Goal: Information Seeking & Learning: Understand process/instructions

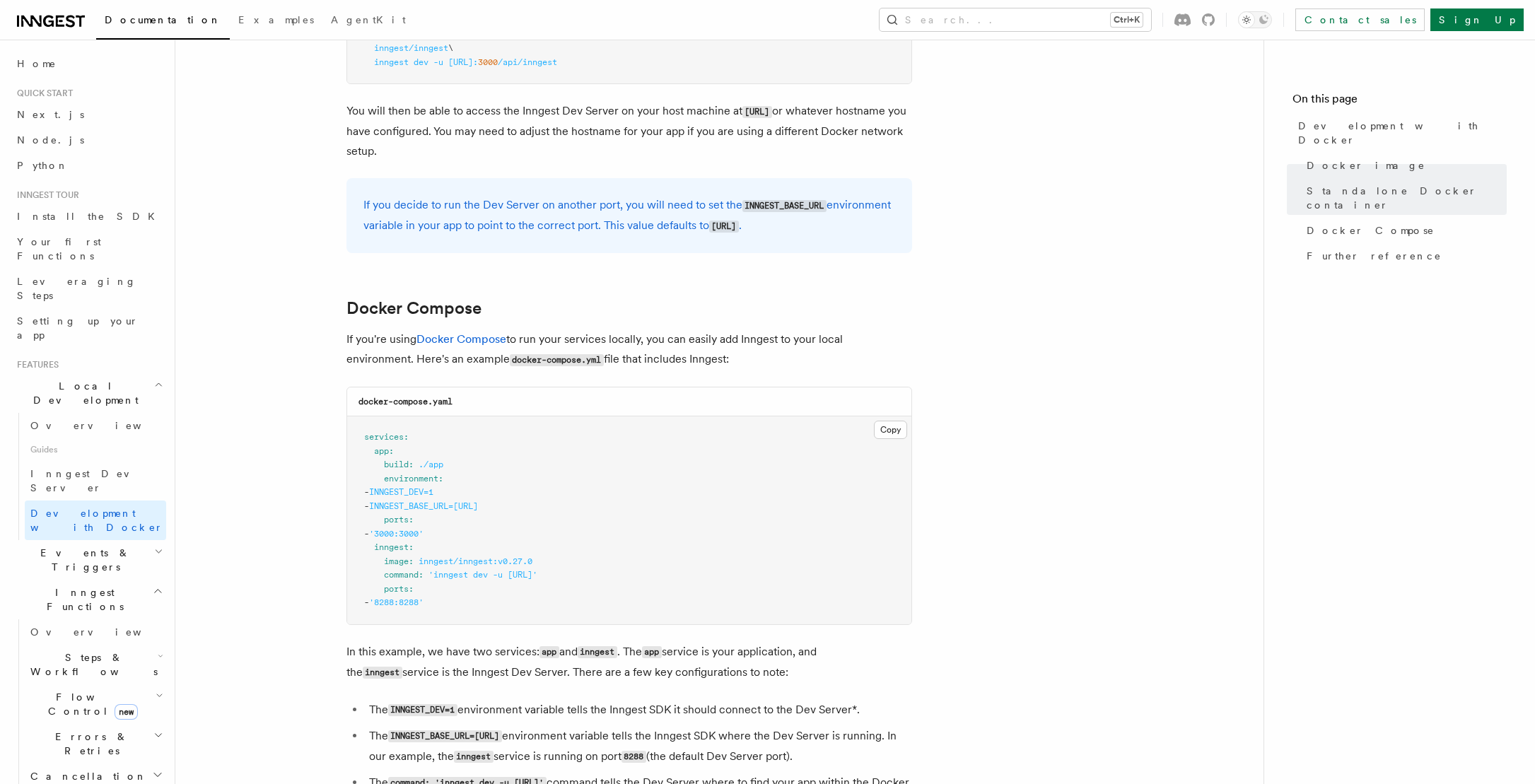
scroll to position [707, 0]
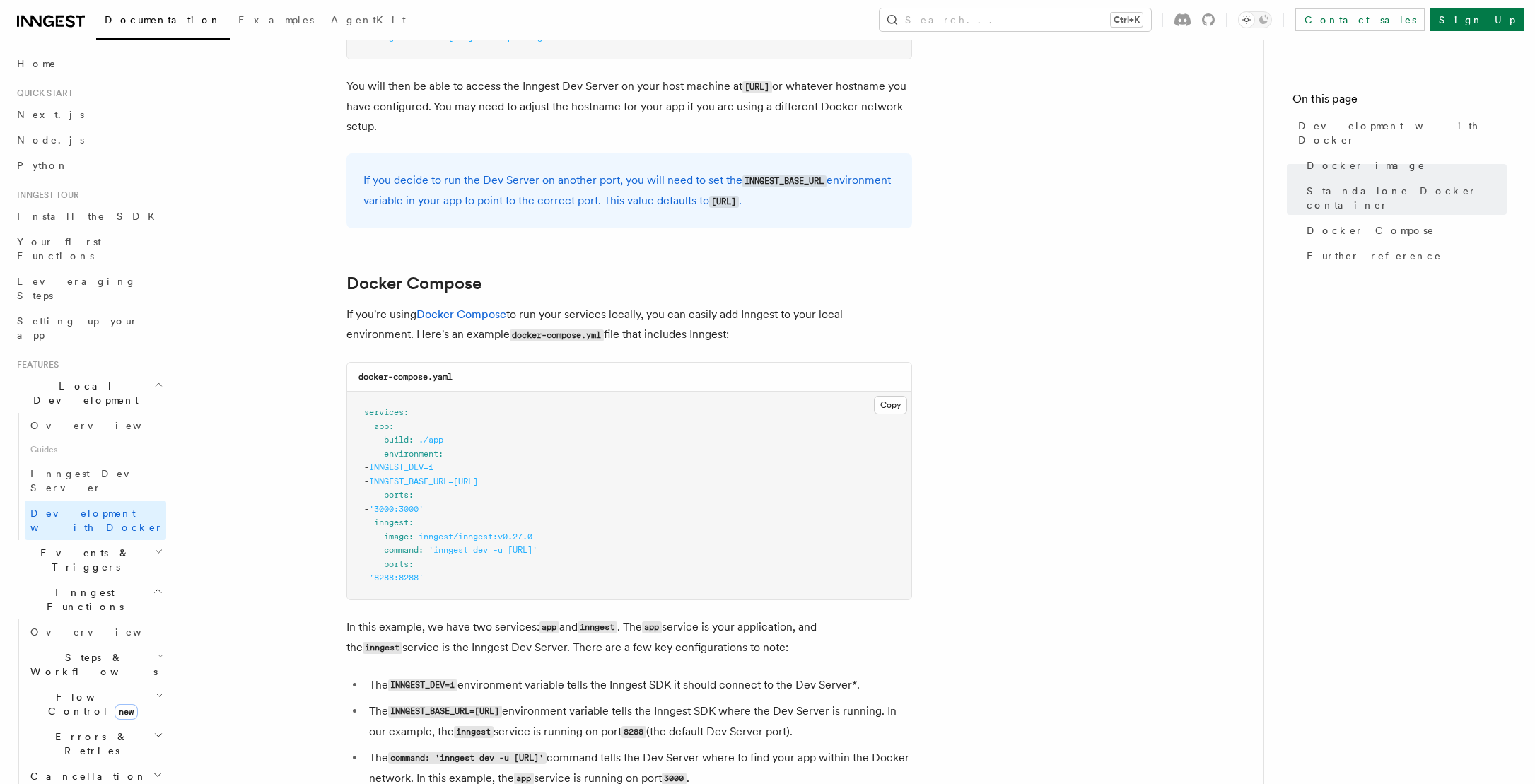
drag, startPoint x: 596, startPoint y: 484, endPoint x: 411, endPoint y: 480, distance: 185.0
click at [411, 480] on pre "services : app : build : ./app environment : - INNGEST_DEV=1 - INNGEST_BASE_URL…" at bounding box center [630, 496] width 564 height 207
drag, startPoint x: 433, startPoint y: 551, endPoint x: 646, endPoint y: 553, distance: 213.0
click at [538, 553] on span "'inngest dev -u http://app:3000/api/inngest'" at bounding box center [483, 549] width 109 height 10
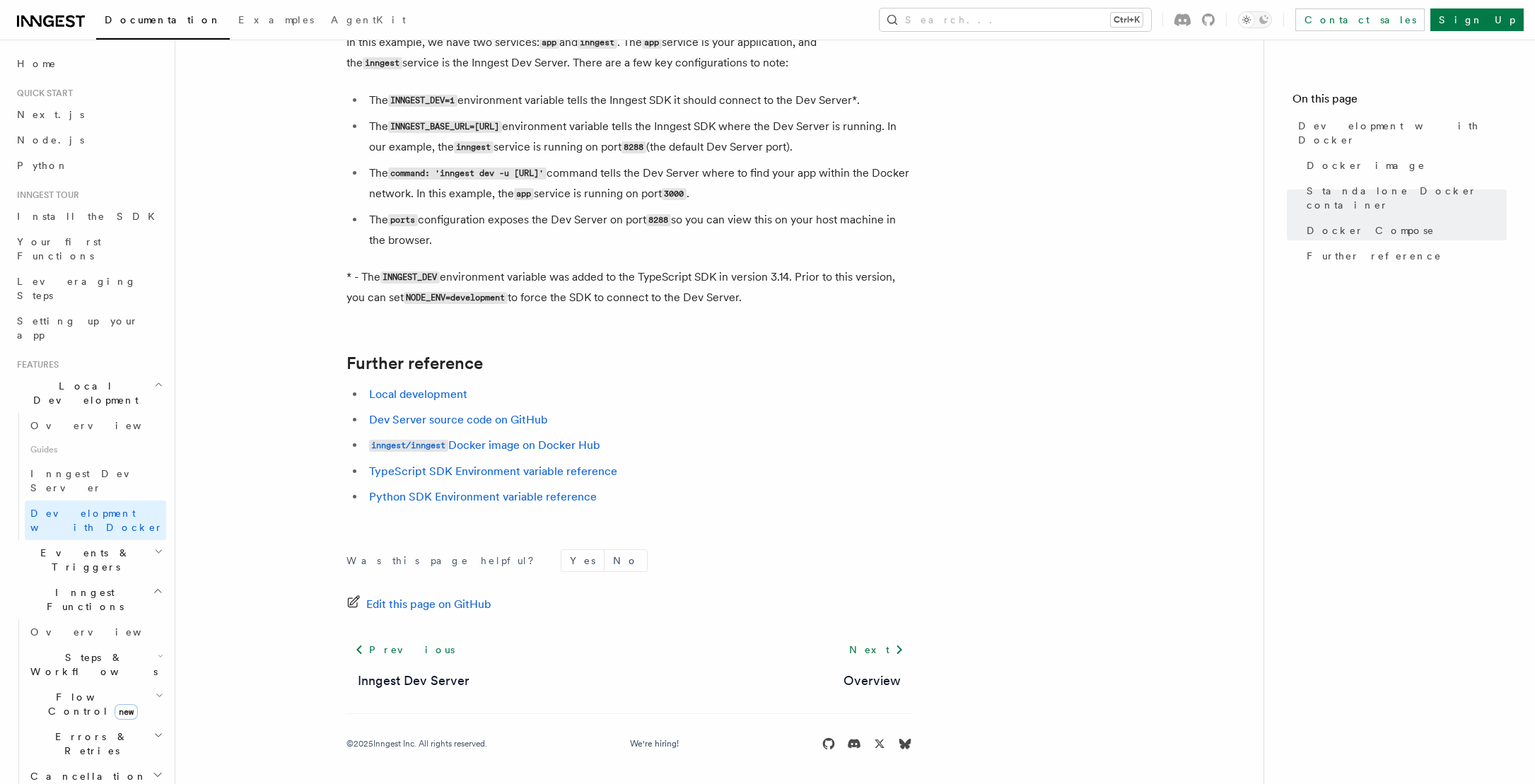
scroll to position [1150, 0]
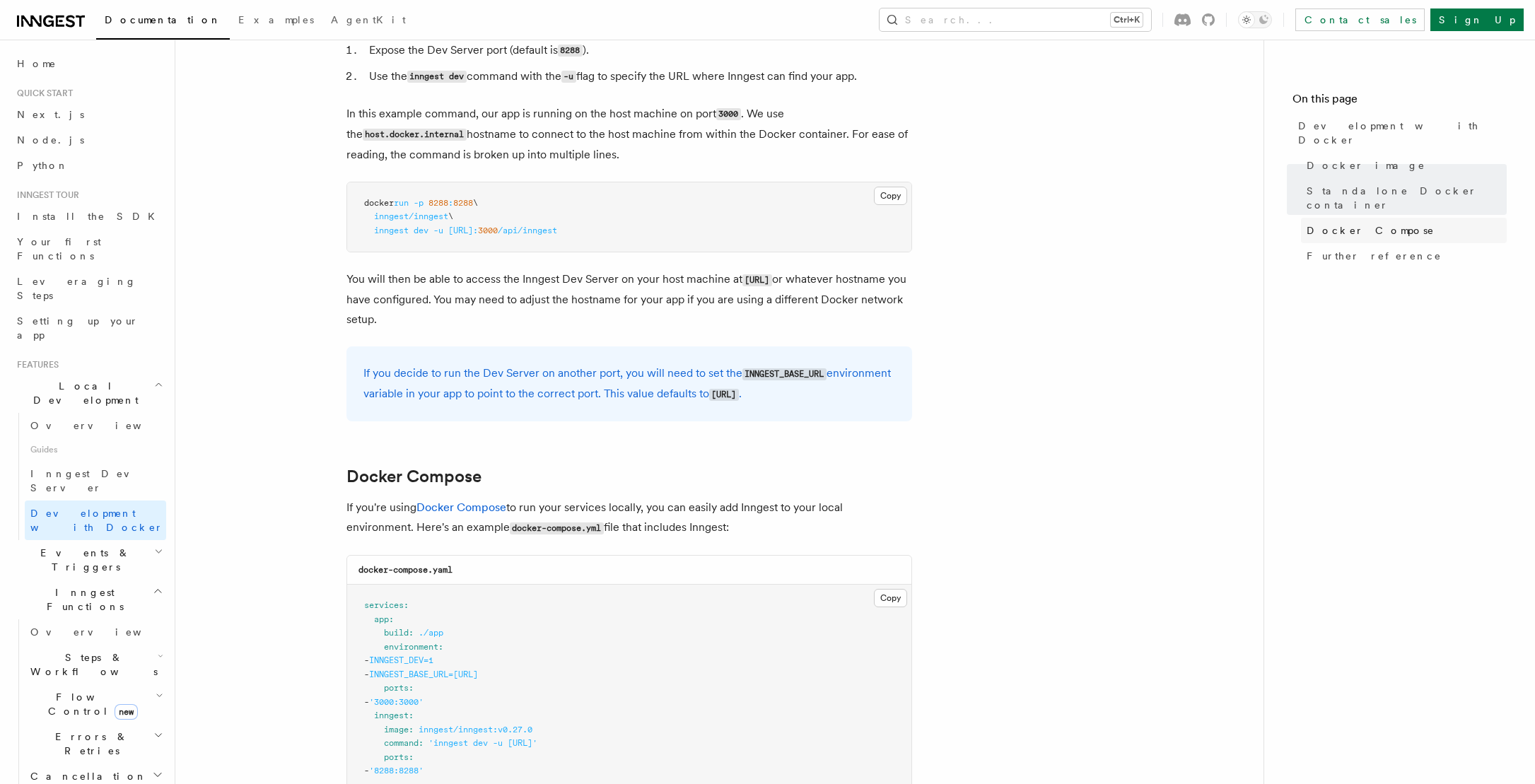
click at [1368, 224] on span "Docker Compose" at bounding box center [1370, 231] width 128 height 15
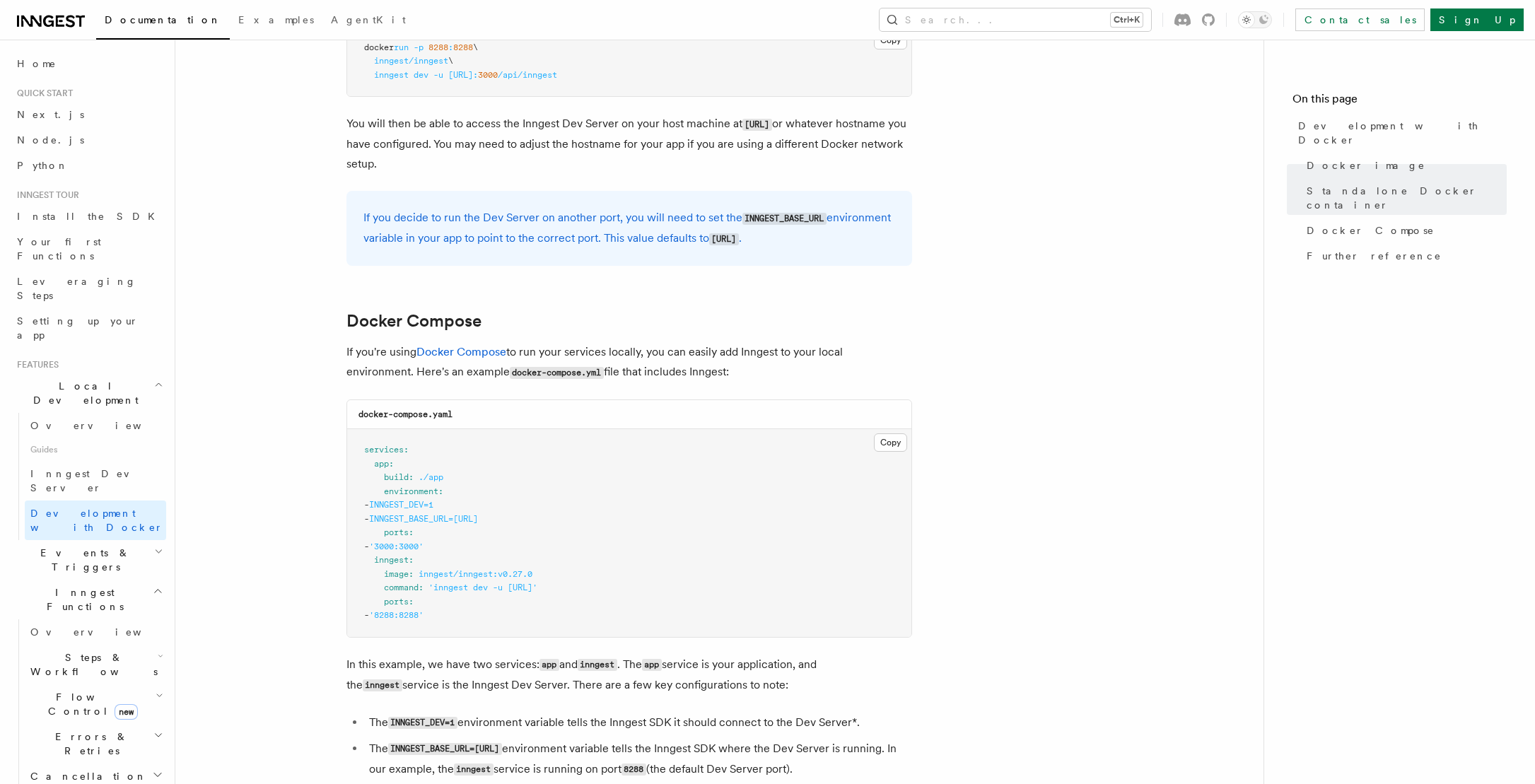
scroll to position [495, 0]
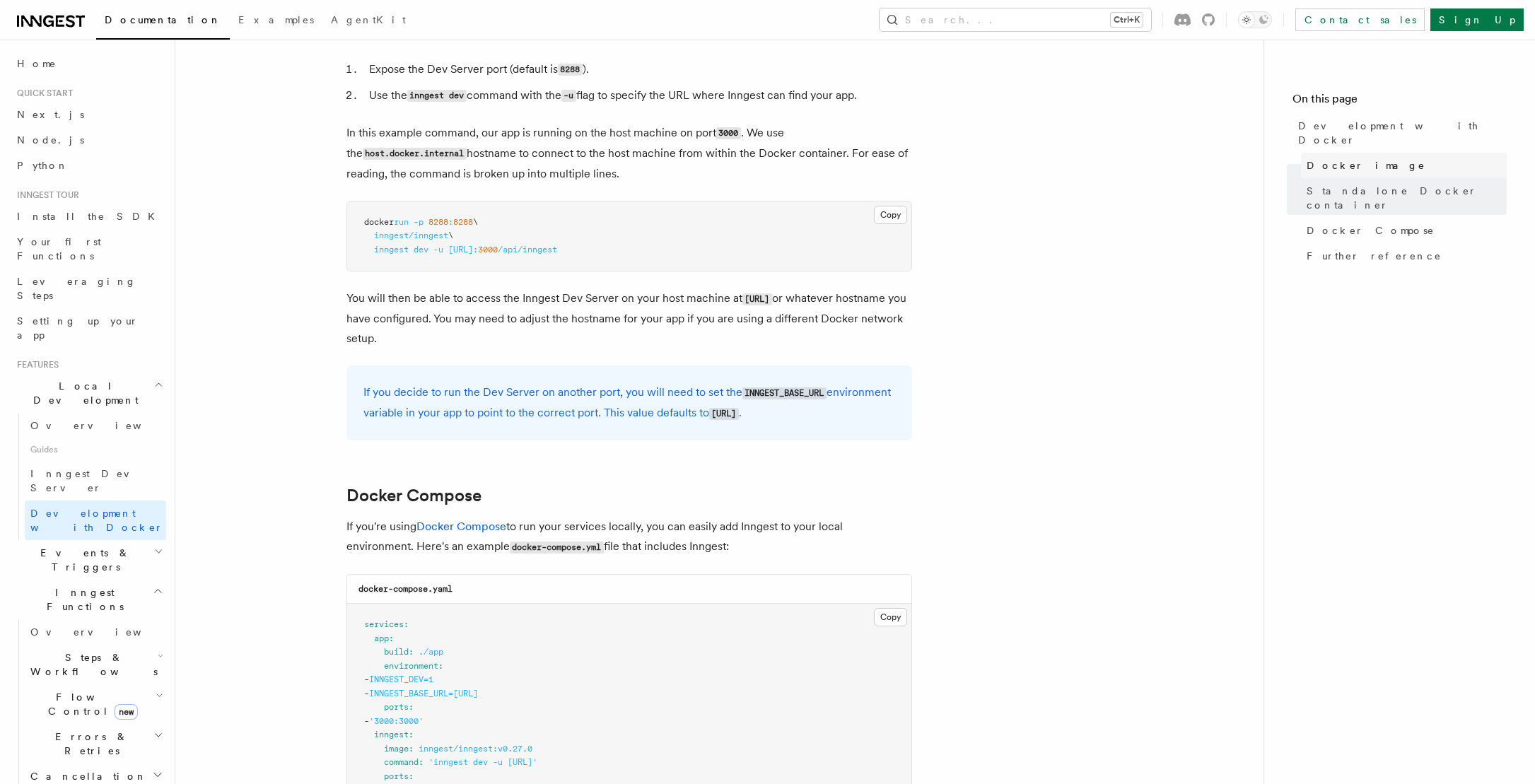
click at [1394, 153] on link "Docker image" at bounding box center [1404, 166] width 206 height 25
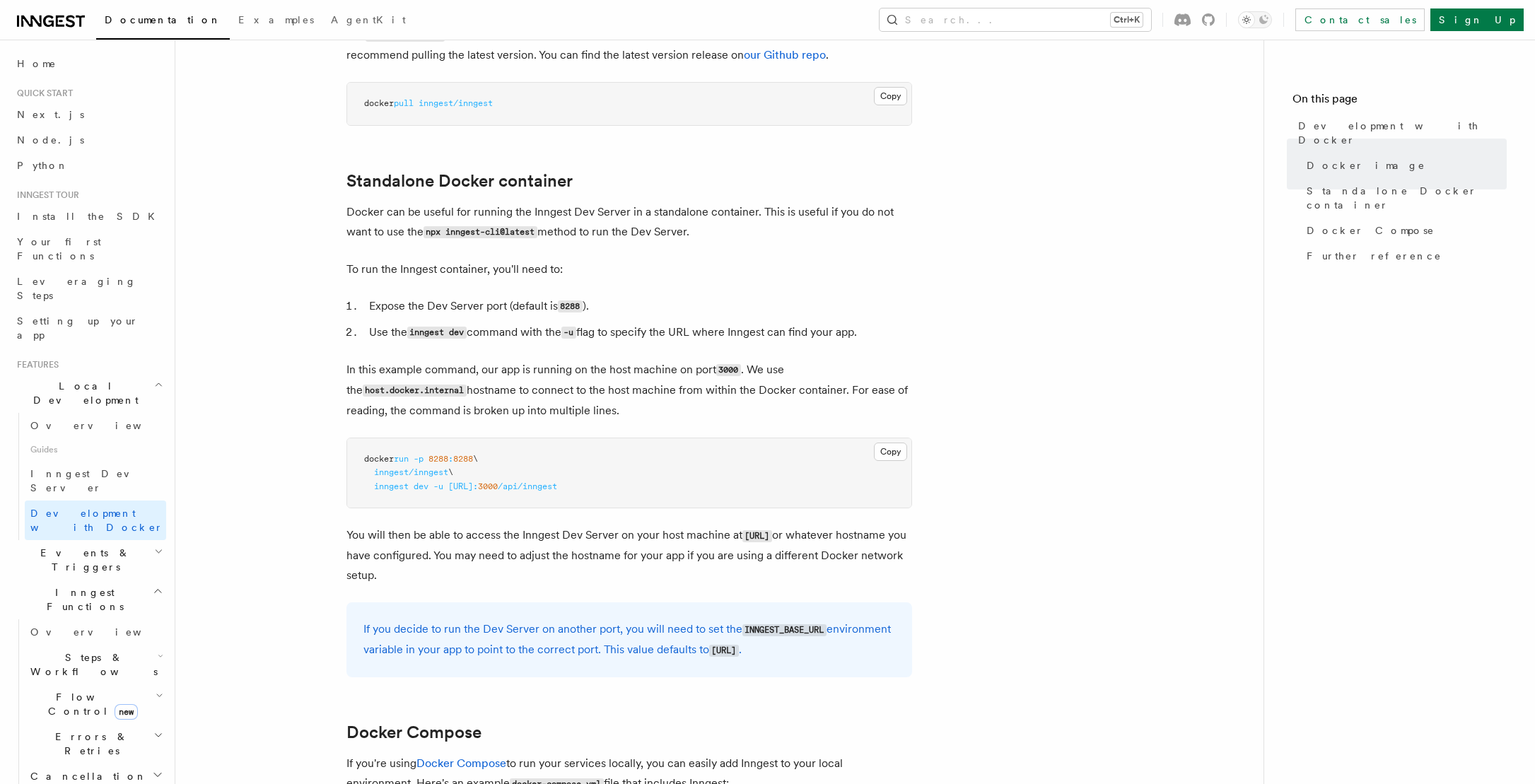
scroll to position [325, 0]
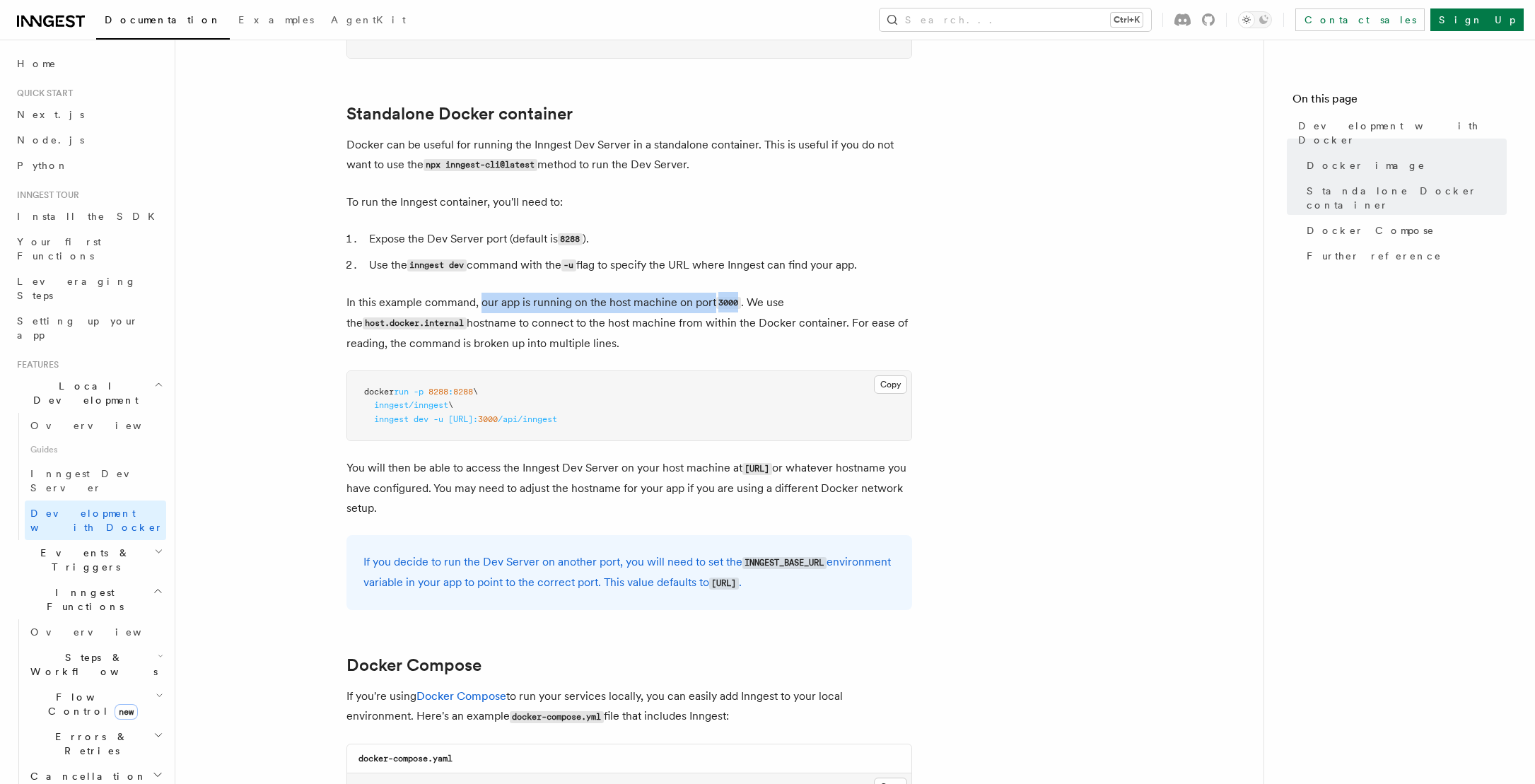
drag, startPoint x: 482, startPoint y: 297, endPoint x: 738, endPoint y: 301, distance: 256.0
click at [738, 301] on p "In this example command, our app is running on the host machine on port 3000 . …" at bounding box center [630, 323] width 566 height 61
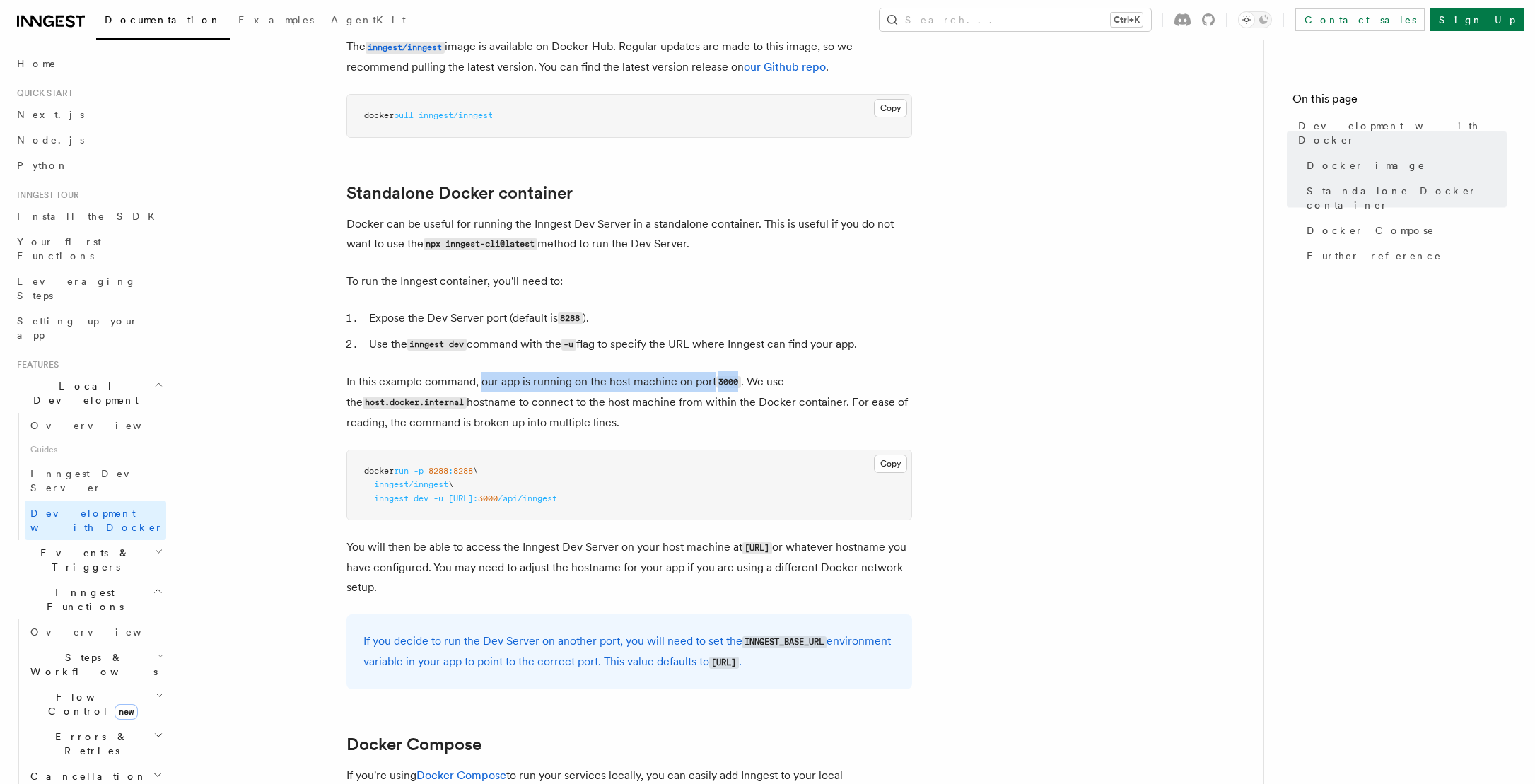
scroll to position [255, 0]
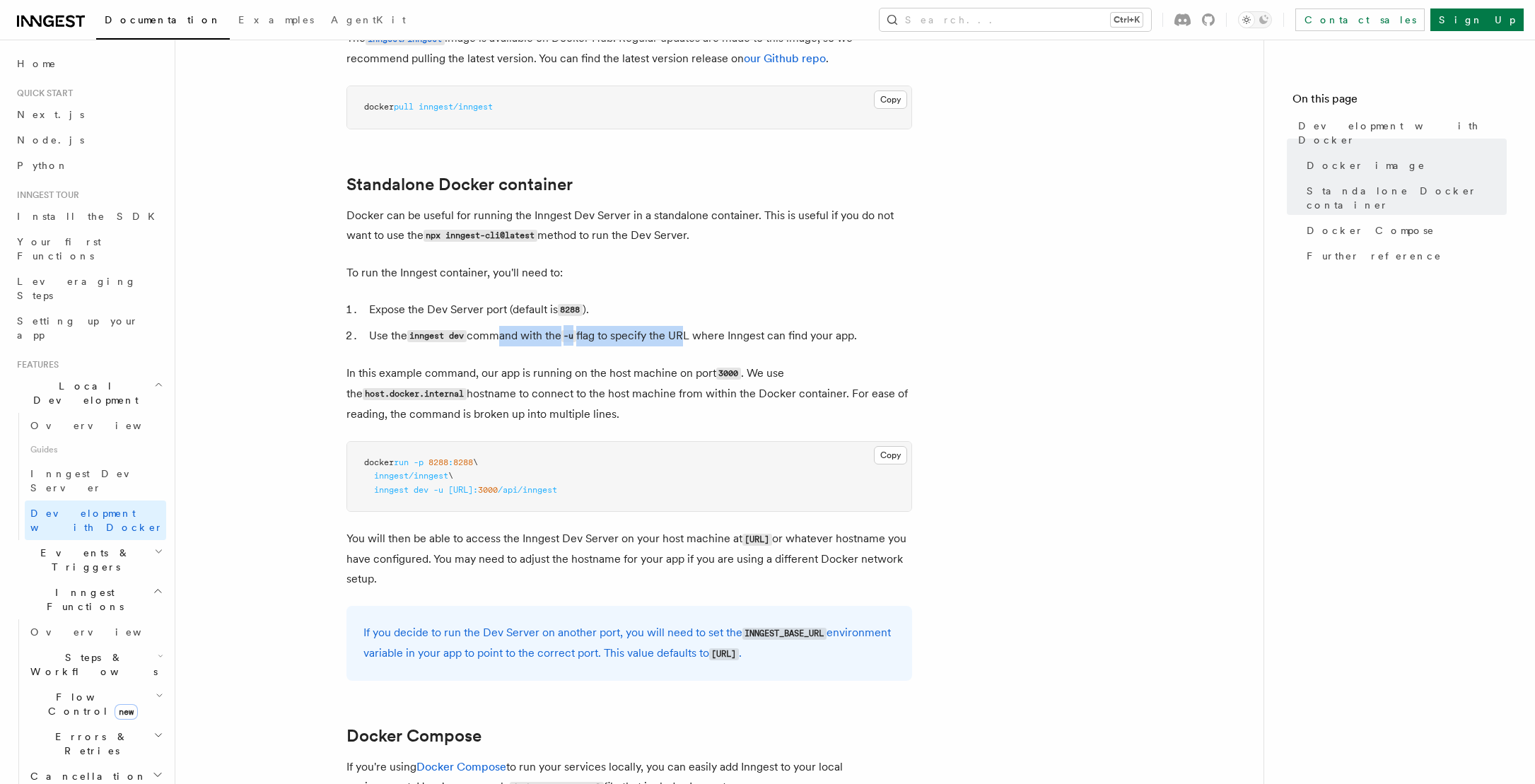
drag, startPoint x: 497, startPoint y: 334, endPoint x: 684, endPoint y: 332, distance: 187.0
click at [684, 332] on li "Use the inngest dev command with the -u flag to specify the URL where Inngest c…" at bounding box center [638, 336] width 547 height 21
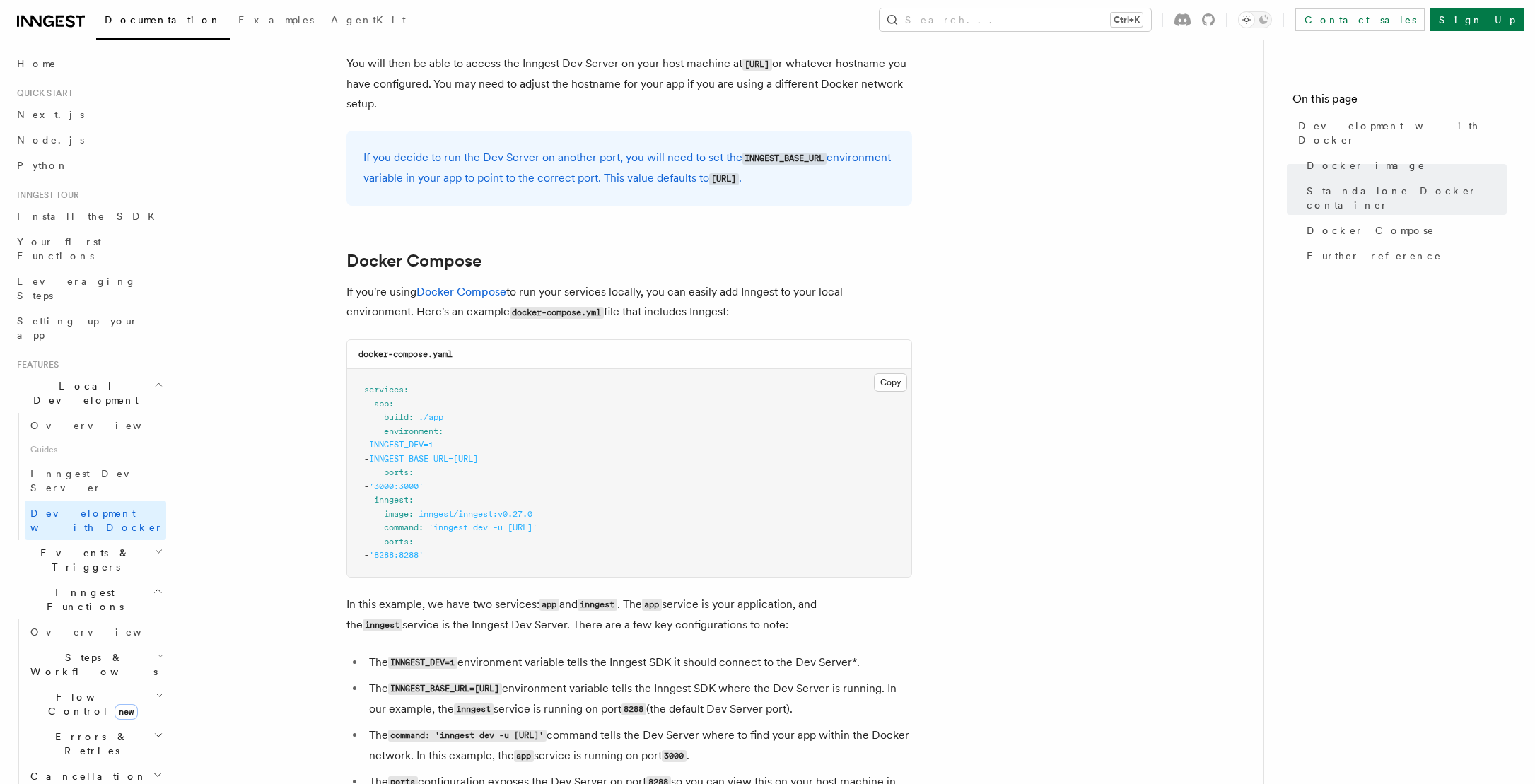
scroll to position [749, 0]
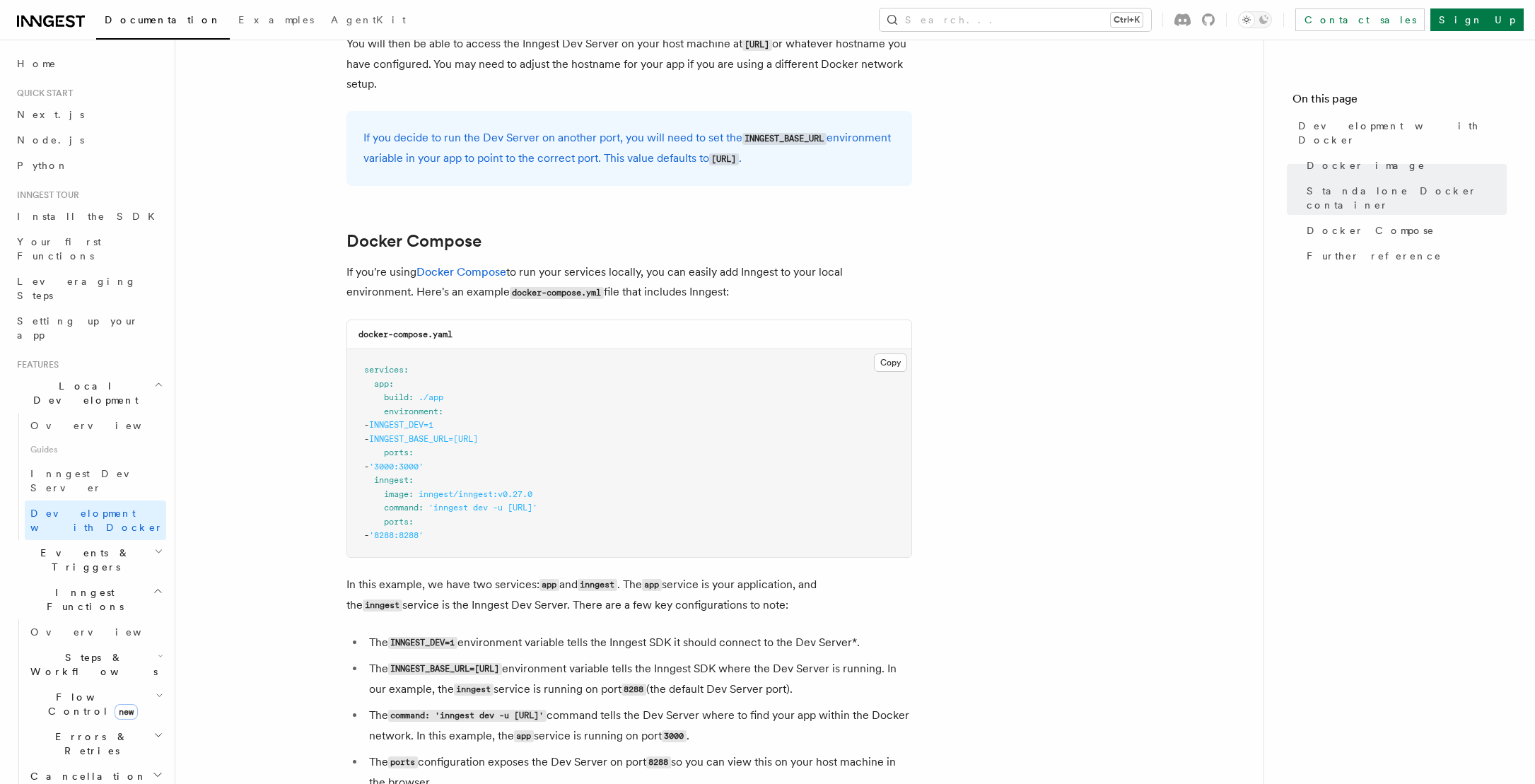
drag, startPoint x: 651, startPoint y: 508, endPoint x: 436, endPoint y: 503, distance: 215.1
click at [436, 503] on span "'inngest dev -u http://app:3000/api/inngest'" at bounding box center [483, 508] width 109 height 10
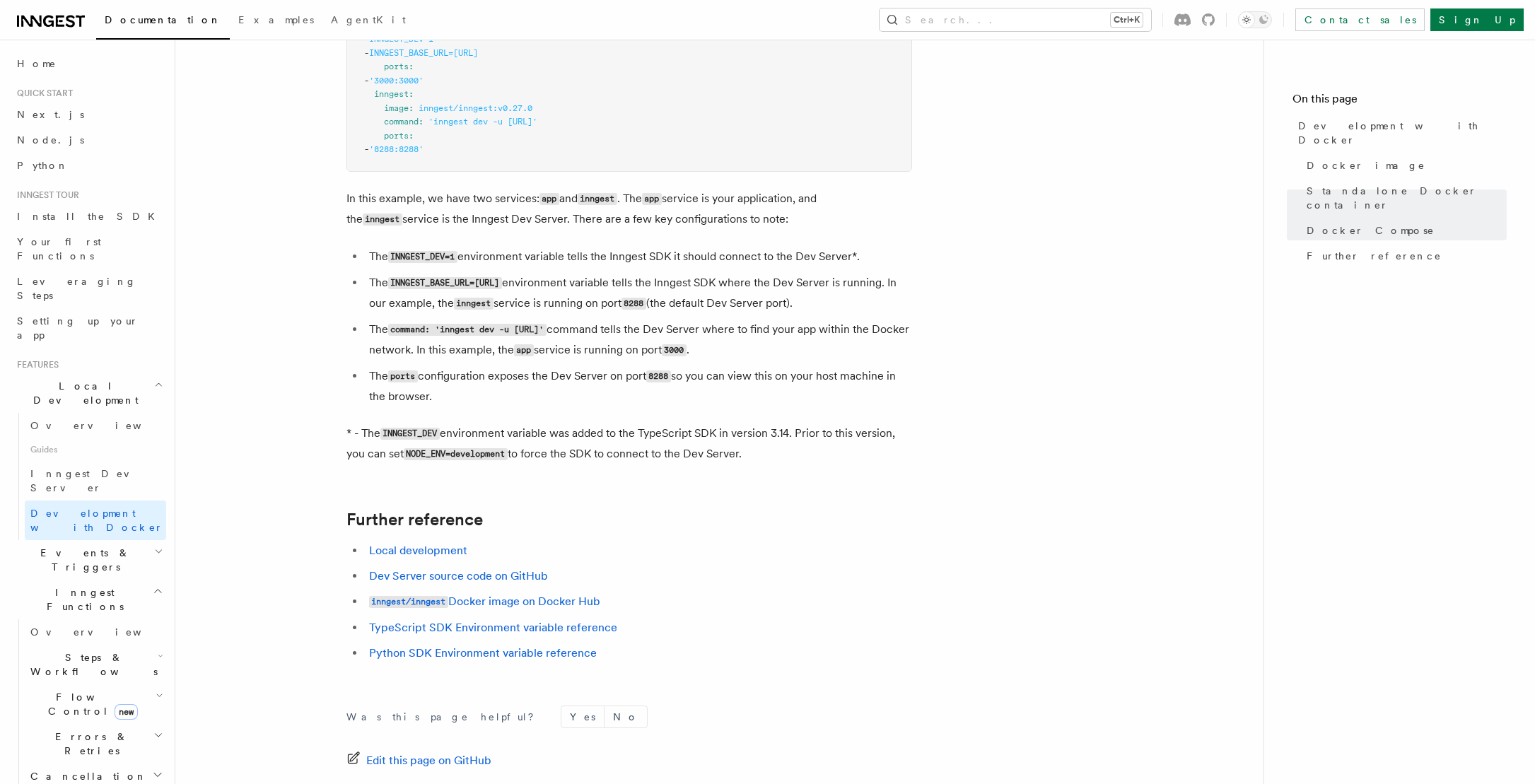
scroll to position [1173, 0]
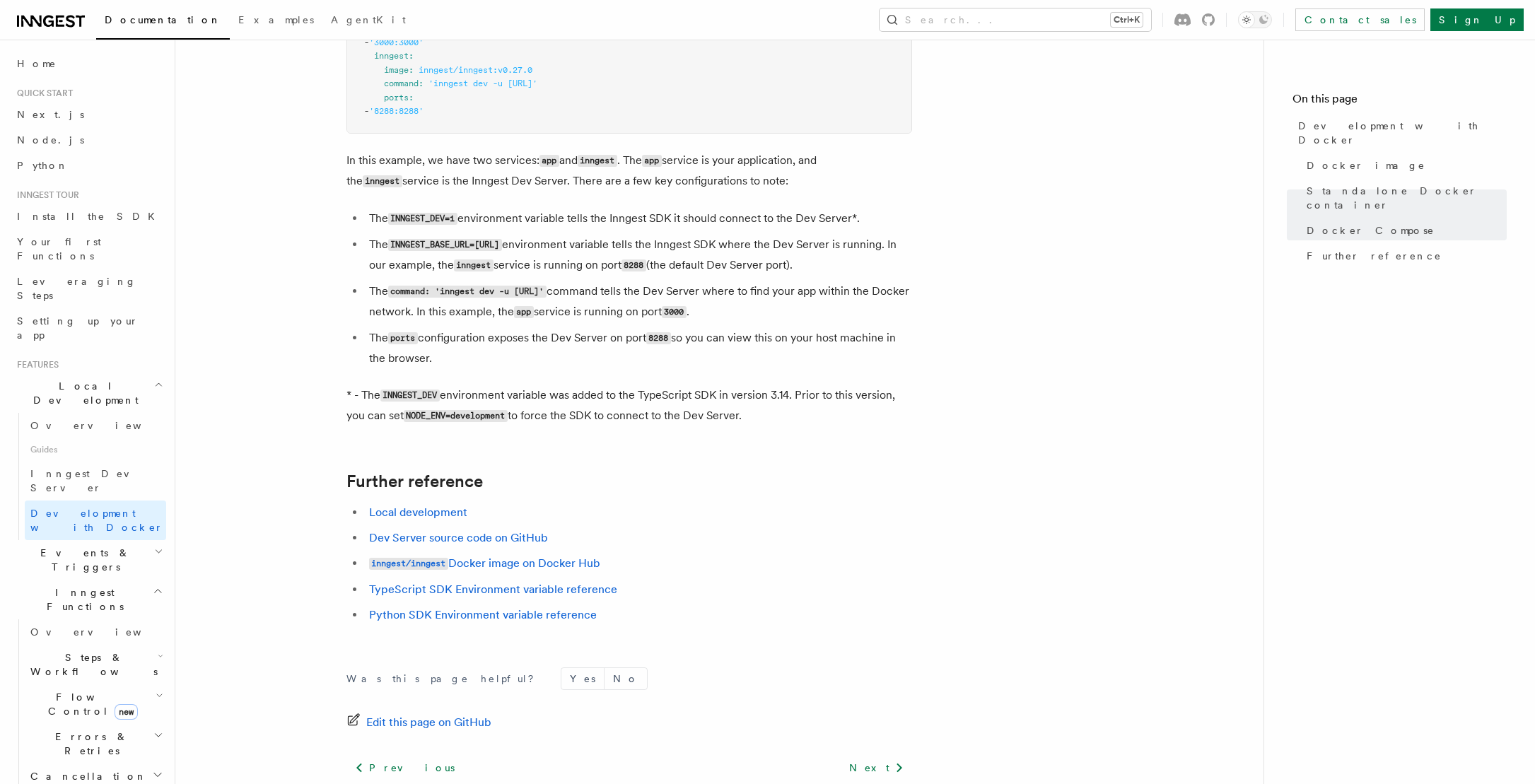
click at [522, 529] on li "Dev Server source code on GitHub" at bounding box center [638, 538] width 547 height 20
click at [517, 536] on link "Dev Server source code on GitHub" at bounding box center [459, 538] width 179 height 14
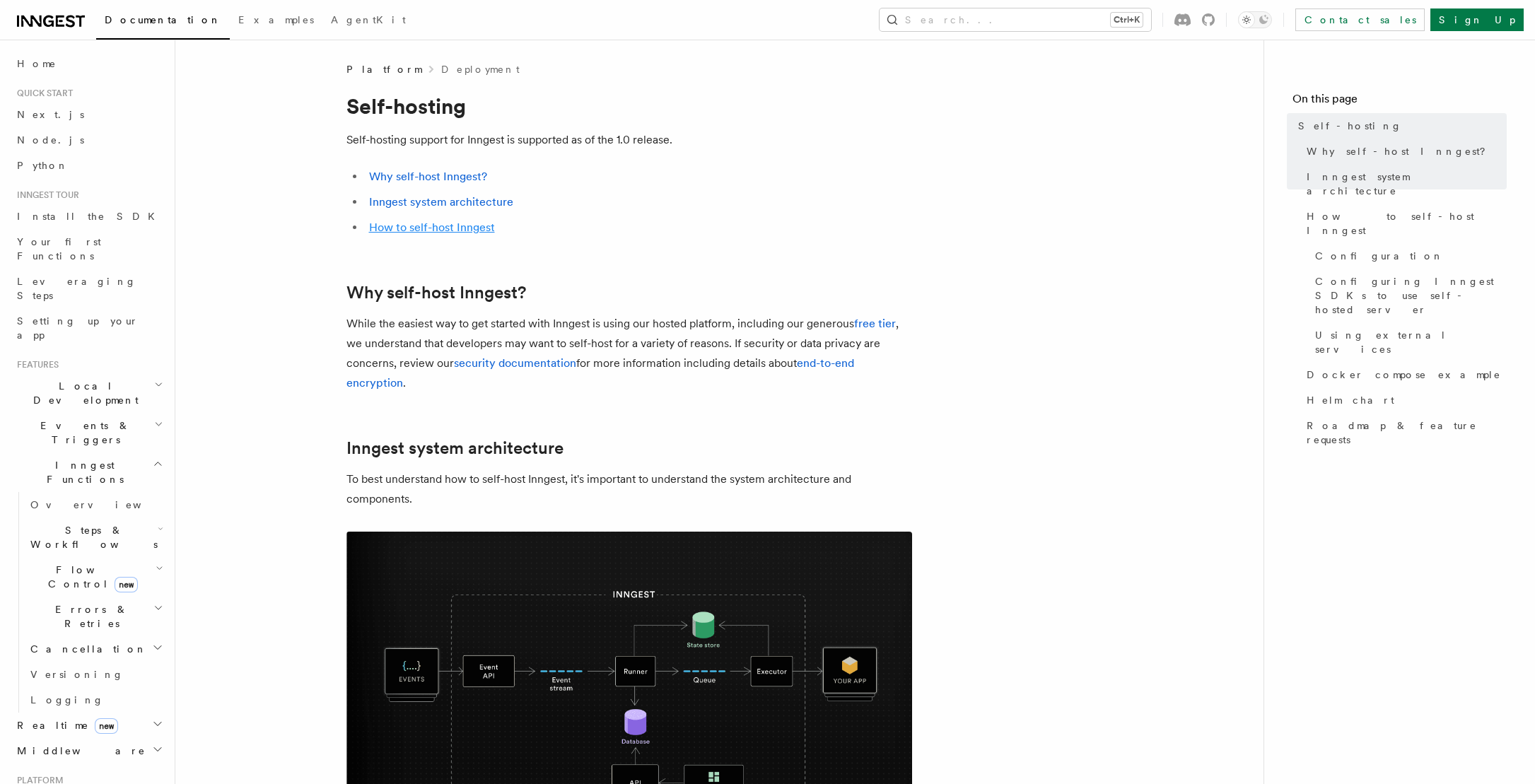
click at [439, 224] on link "How to self-host Inngest" at bounding box center [432, 226] width 126 height 14
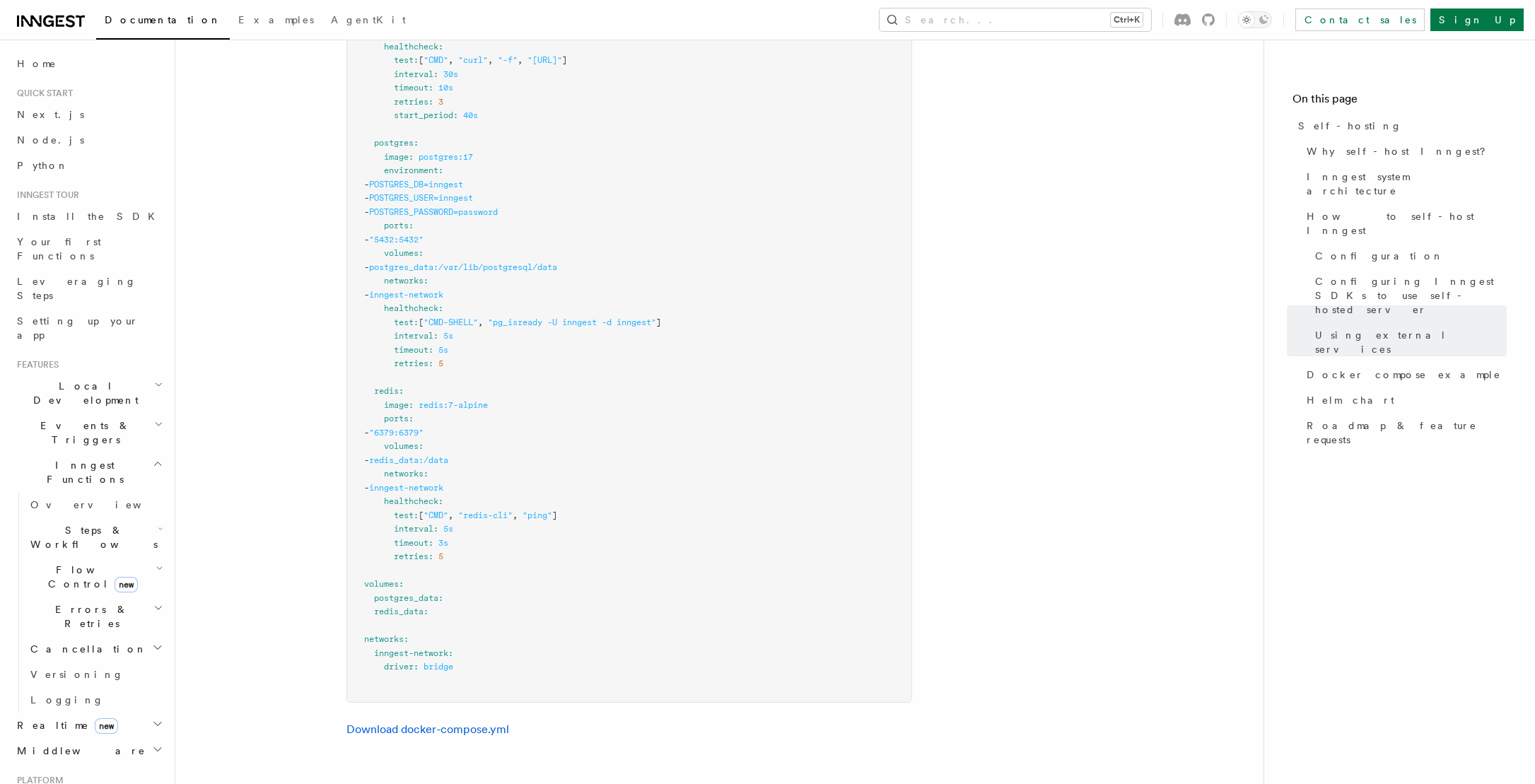
scroll to position [4414, 0]
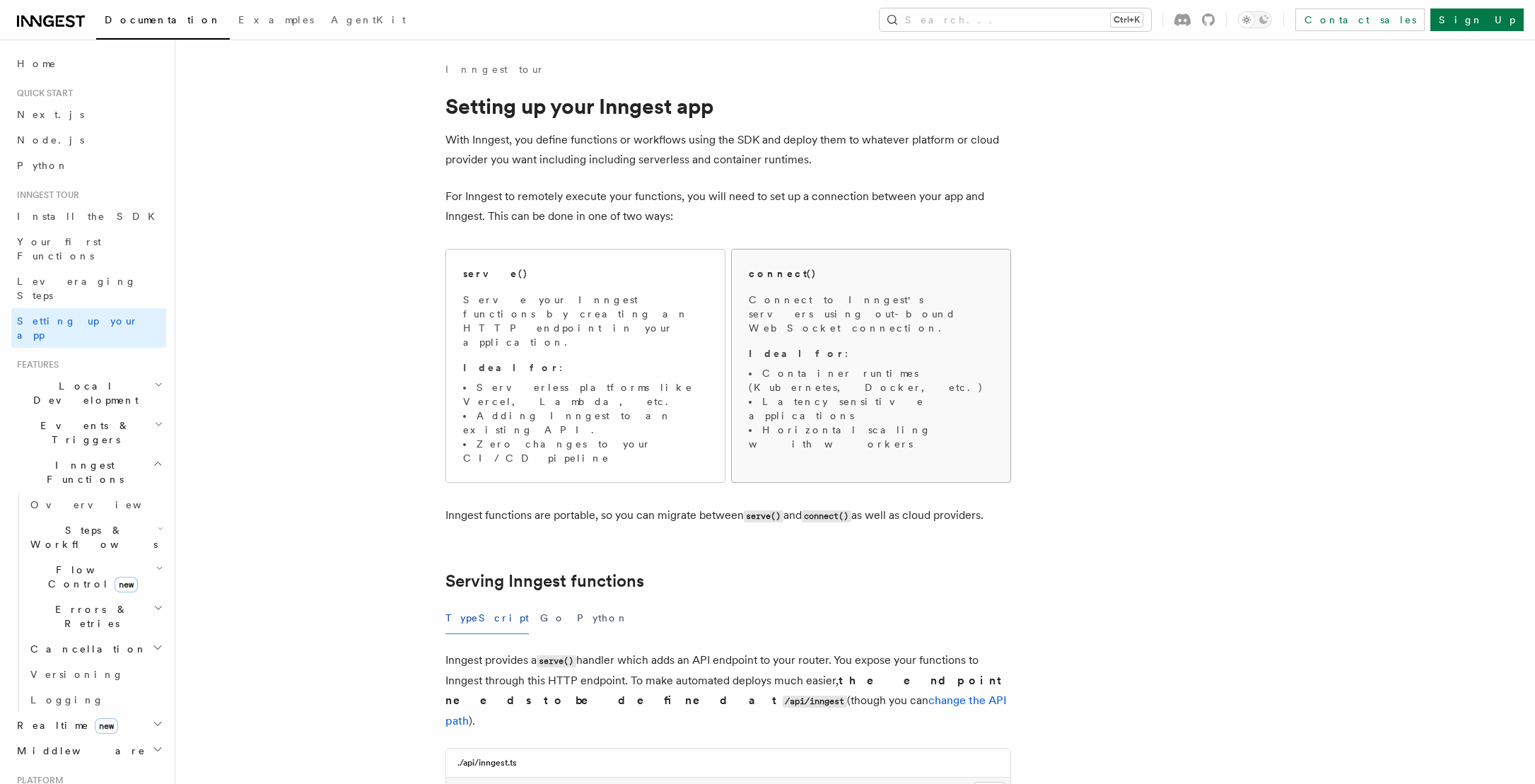
click at [873, 395] on li "Latency sensitive applications" at bounding box center [871, 408] width 245 height 28
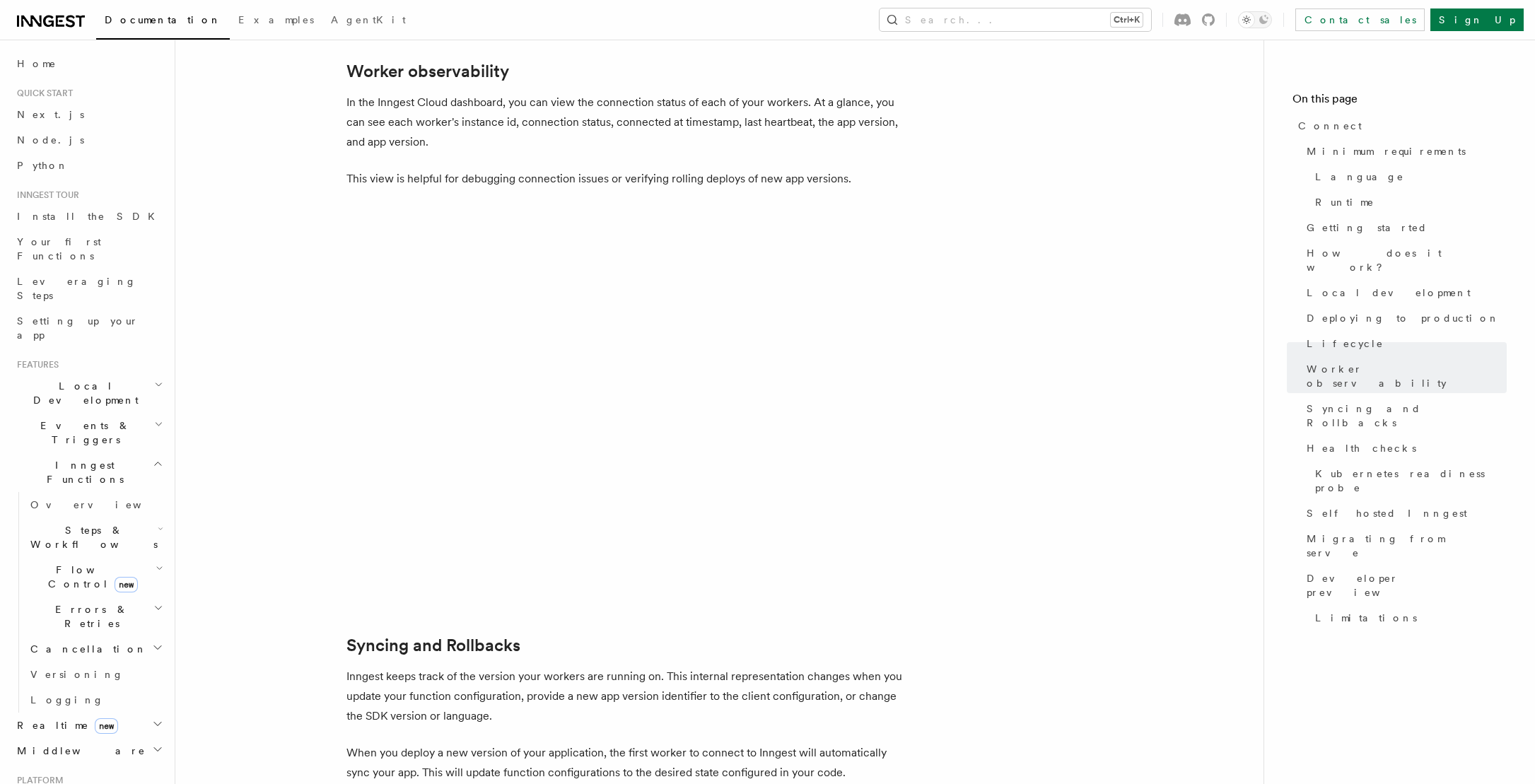
scroll to position [4902, 0]
